Goal: Find specific page/section: Find specific page/section

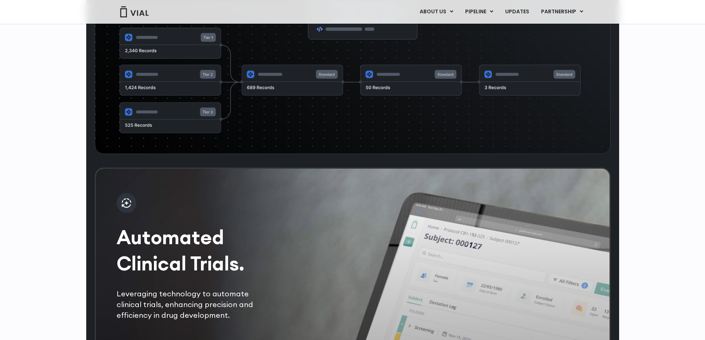
scroll to position [1036, 0]
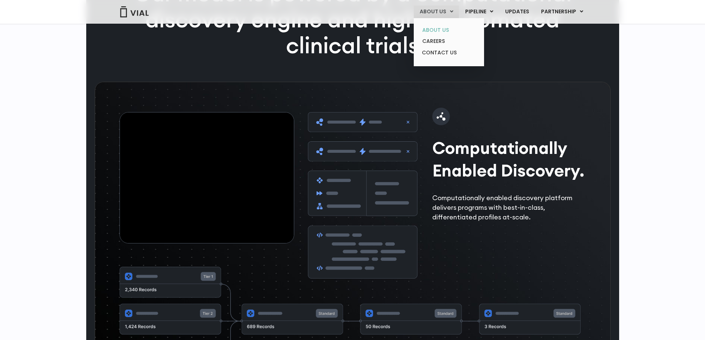
click at [443, 28] on link "ABOUT US" at bounding box center [448, 29] width 65 height 11
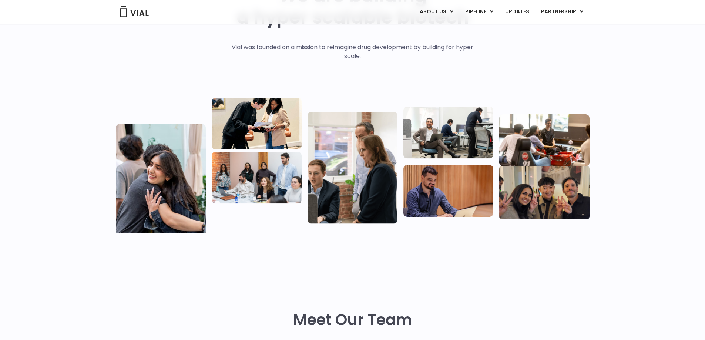
scroll to position [36, 0]
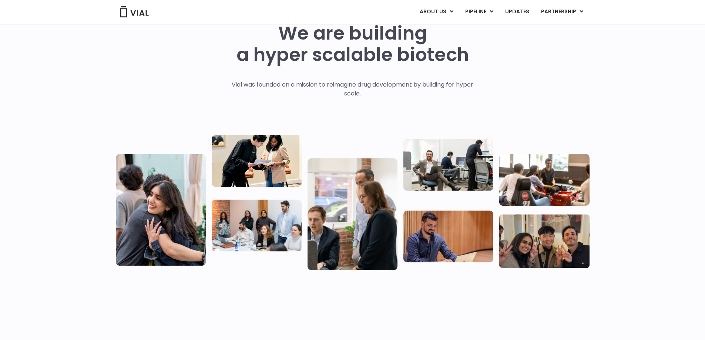
click at [277, 245] on img at bounding box center [257, 225] width 90 height 52
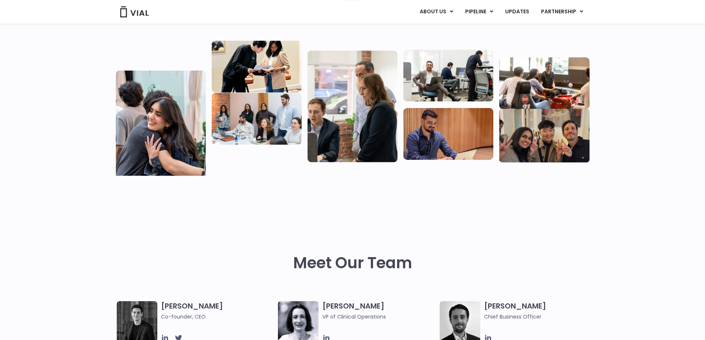
scroll to position [147, 0]
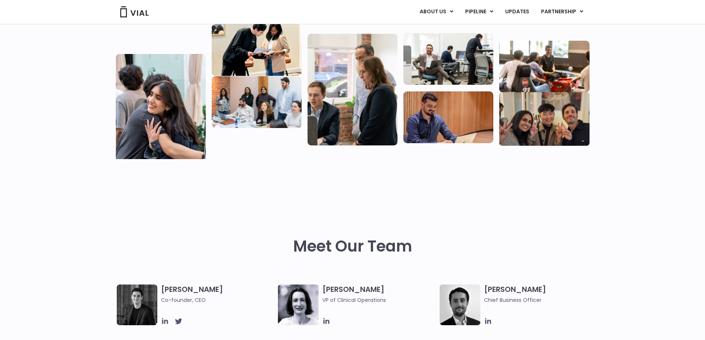
click at [129, 307] on img at bounding box center [137, 305] width 41 height 41
click at [185, 301] on span "Co-founder, CEO" at bounding box center [218, 300] width 114 height 8
